Goal: Contribute content

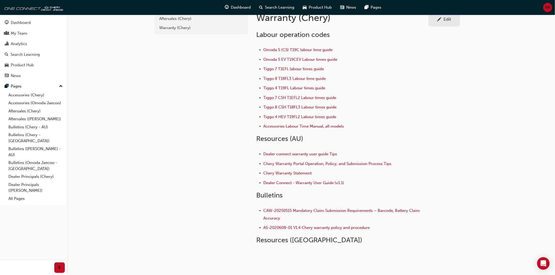
scroll to position [29, 0]
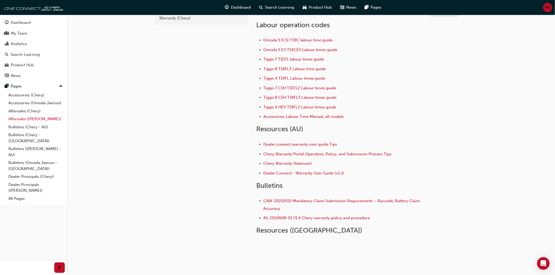
click at [23, 121] on link "Aftersales ([PERSON_NAME])" at bounding box center [35, 119] width 58 height 8
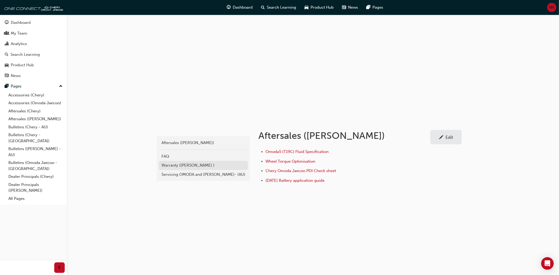
click at [187, 165] on div "Warranty ([PERSON_NAME] )" at bounding box center [204, 166] width 84 height 6
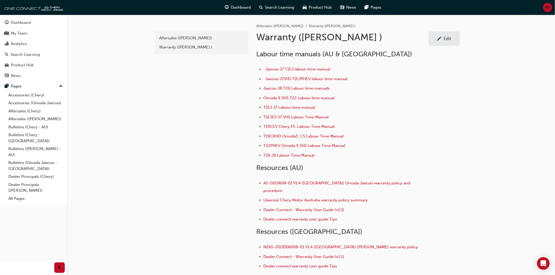
click at [444, 41] on div "Edit" at bounding box center [448, 38] width 8 height 5
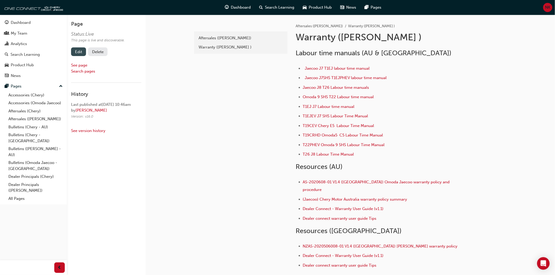
click at [79, 52] on link "Edit" at bounding box center [78, 51] width 15 height 9
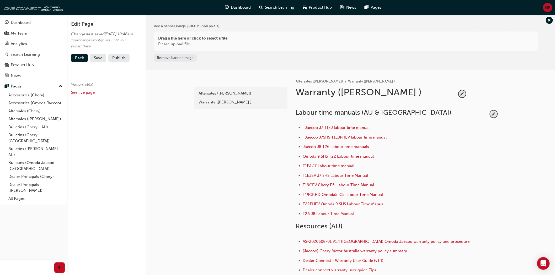
drag, startPoint x: 376, startPoint y: 125, endPoint x: 305, endPoint y: 127, distance: 71.1
click at [305, 127] on li "Jaecoo J7 T1EJ labour time manual" at bounding box center [395, 129] width 185 height 8
click at [493, 115] on span "pencil-icon" at bounding box center [493, 114] width 7 height 7
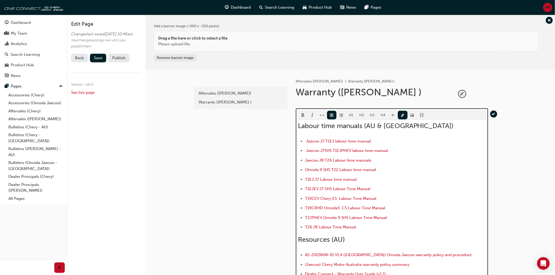
drag, startPoint x: 376, startPoint y: 140, endPoint x: 303, endPoint y: 140, distance: 73.2
click at [303, 140] on ul "Jaecoo J7 T1EJ labour time manual Jaecoo J7SHS T1EJPHEV labour time manual Jaec…" at bounding box center [392, 185] width 188 height 94
click at [402, 115] on span "link-icon" at bounding box center [403, 116] width 4 height 4
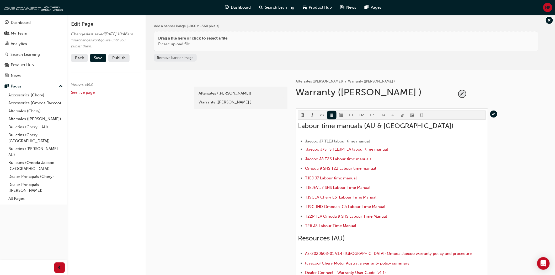
click at [402, 115] on body "Your version of Internet Explorer is outdated and not supported. Please upgrade…" at bounding box center [277, 137] width 555 height 275
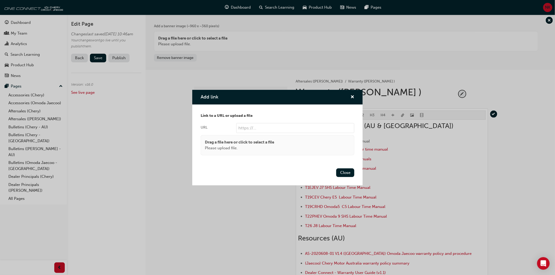
click at [251, 148] on p "Please upload file." at bounding box center [239, 148] width 69 height 6
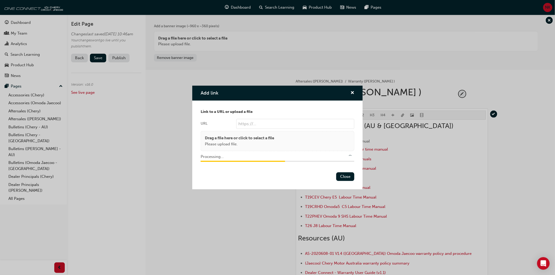
type input "/upload/bcb381af-3c92-48ea-94be-d26f86fc3ac9.pdf"
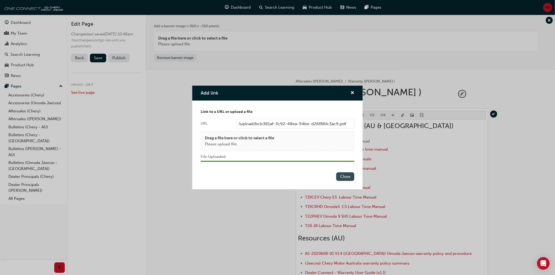
click at [347, 179] on button "Close" at bounding box center [345, 177] width 18 height 9
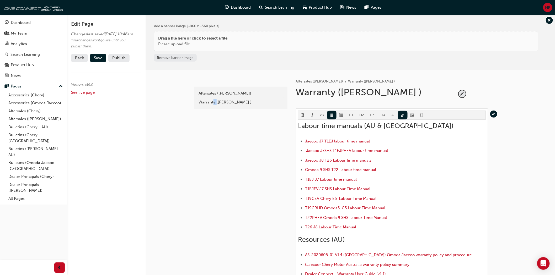
drag, startPoint x: 214, startPoint y: 171, endPoint x: 217, endPoint y: 176, distance: 5.6
click at [217, 176] on div "latest Aftersales (Omoda Jaecoo) Warranty (Omoda Jaecoo )" at bounding box center [240, 231] width 94 height 322
click at [99, 60] on span "Save" at bounding box center [98, 58] width 8 height 5
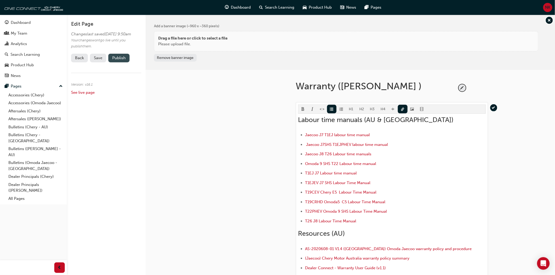
click at [124, 62] on button "Publish" at bounding box center [118, 58] width 21 height 9
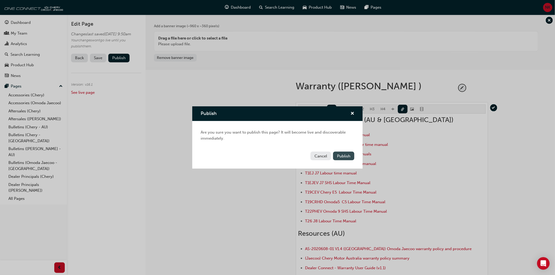
click at [345, 158] on span "Publish" at bounding box center [343, 156] width 13 height 5
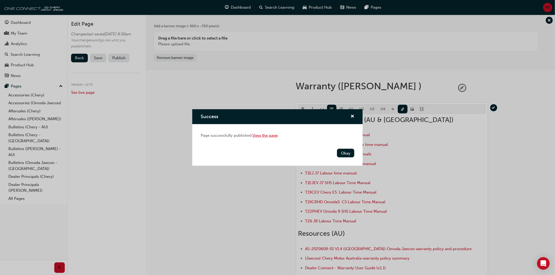
click at [268, 134] on link "View the page" at bounding box center [264, 135] width 25 height 5
click at [346, 151] on button "Okay" at bounding box center [345, 153] width 17 height 9
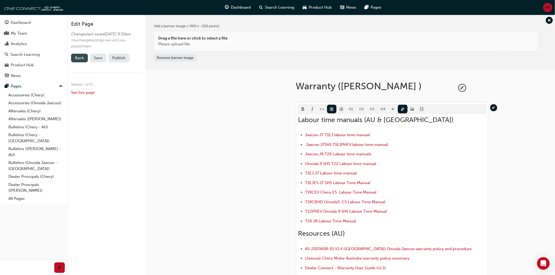
click at [76, 62] on link "Back" at bounding box center [79, 58] width 17 height 9
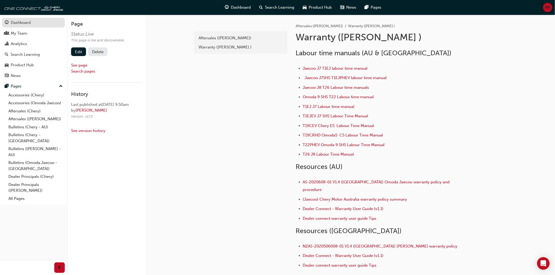
click at [18, 22] on div "Dashboard" at bounding box center [21, 23] width 20 height 6
